Goal: Navigation & Orientation: Find specific page/section

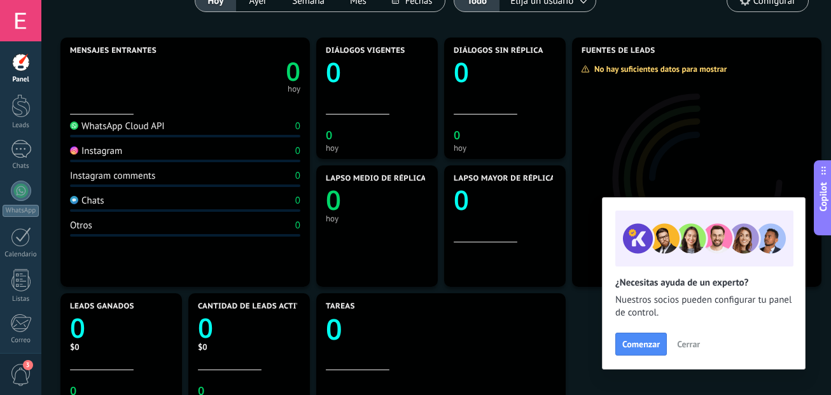
scroll to position [127, 0]
click at [13, 101] on div at bounding box center [20, 106] width 19 height 24
